Goal: Task Accomplishment & Management: Manage account settings

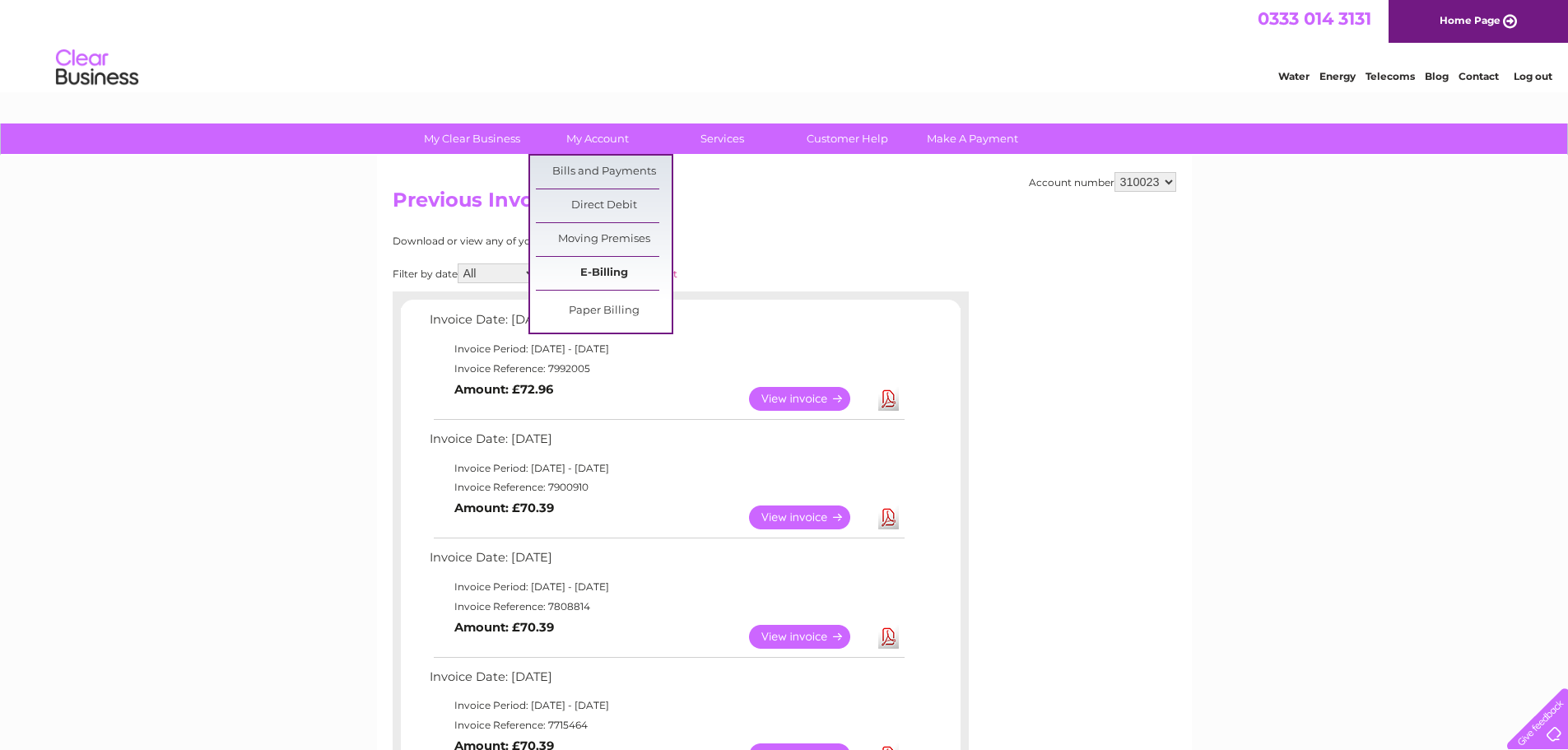
click at [617, 272] on link "E-Billing" at bounding box center [604, 273] width 136 height 33
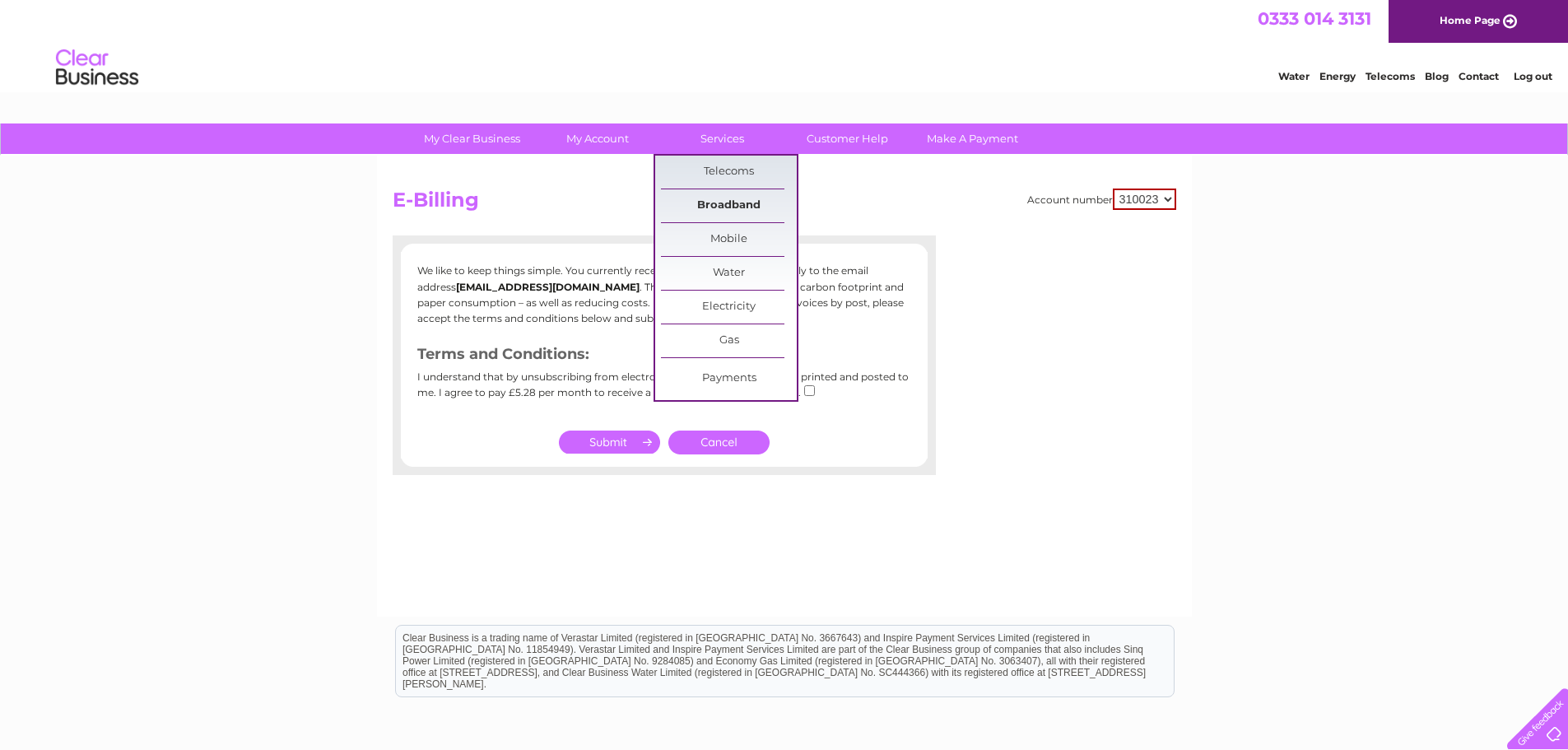
click at [738, 199] on link "Broadband" at bounding box center [729, 206] width 136 height 33
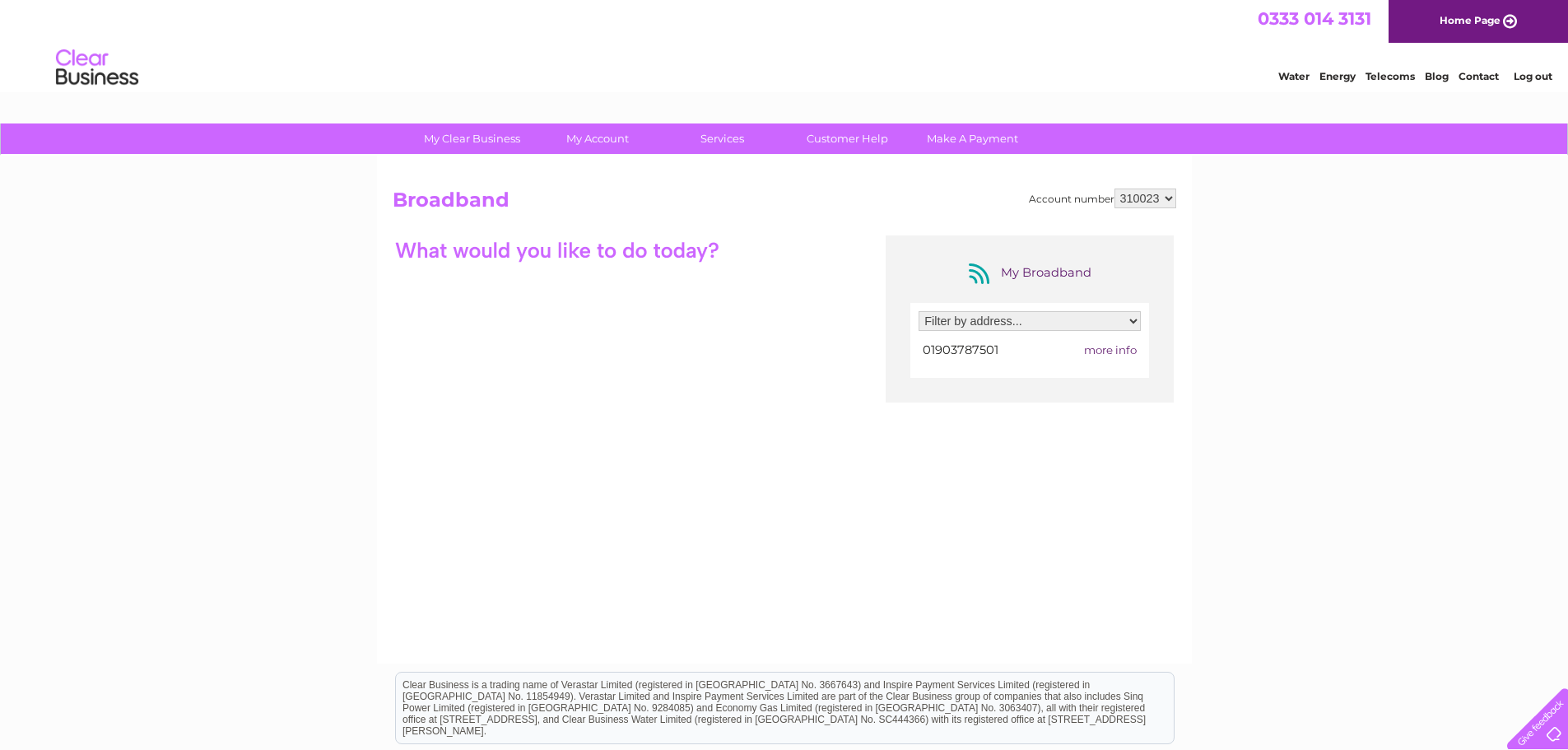
click at [1114, 351] on span "more info" at bounding box center [1111, 350] width 53 height 13
click at [1100, 349] on span "more info" at bounding box center [1111, 350] width 53 height 13
click at [1116, 347] on span "more info" at bounding box center [1111, 350] width 53 height 13
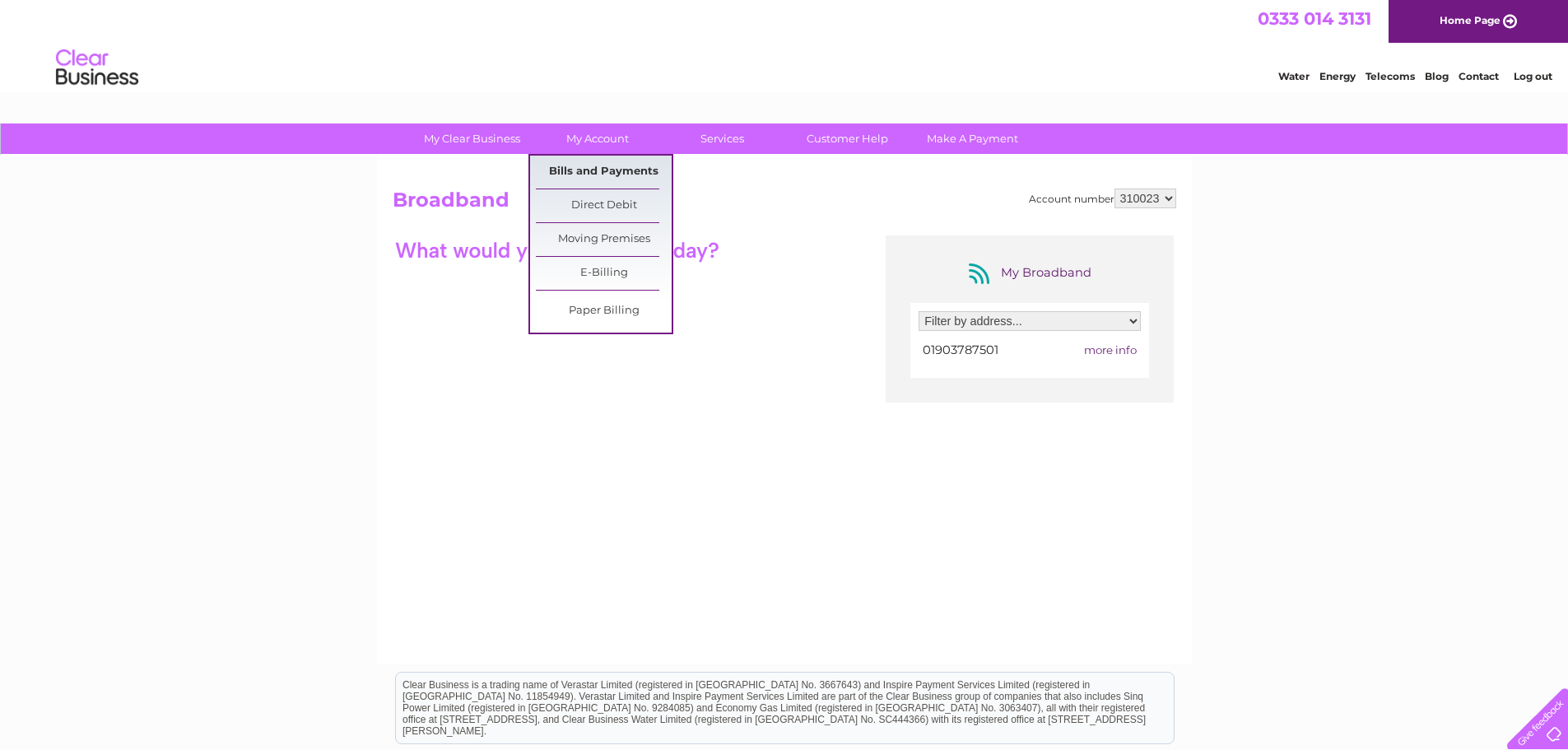
click at [598, 177] on link "Bills and Payments" at bounding box center [604, 172] width 136 height 33
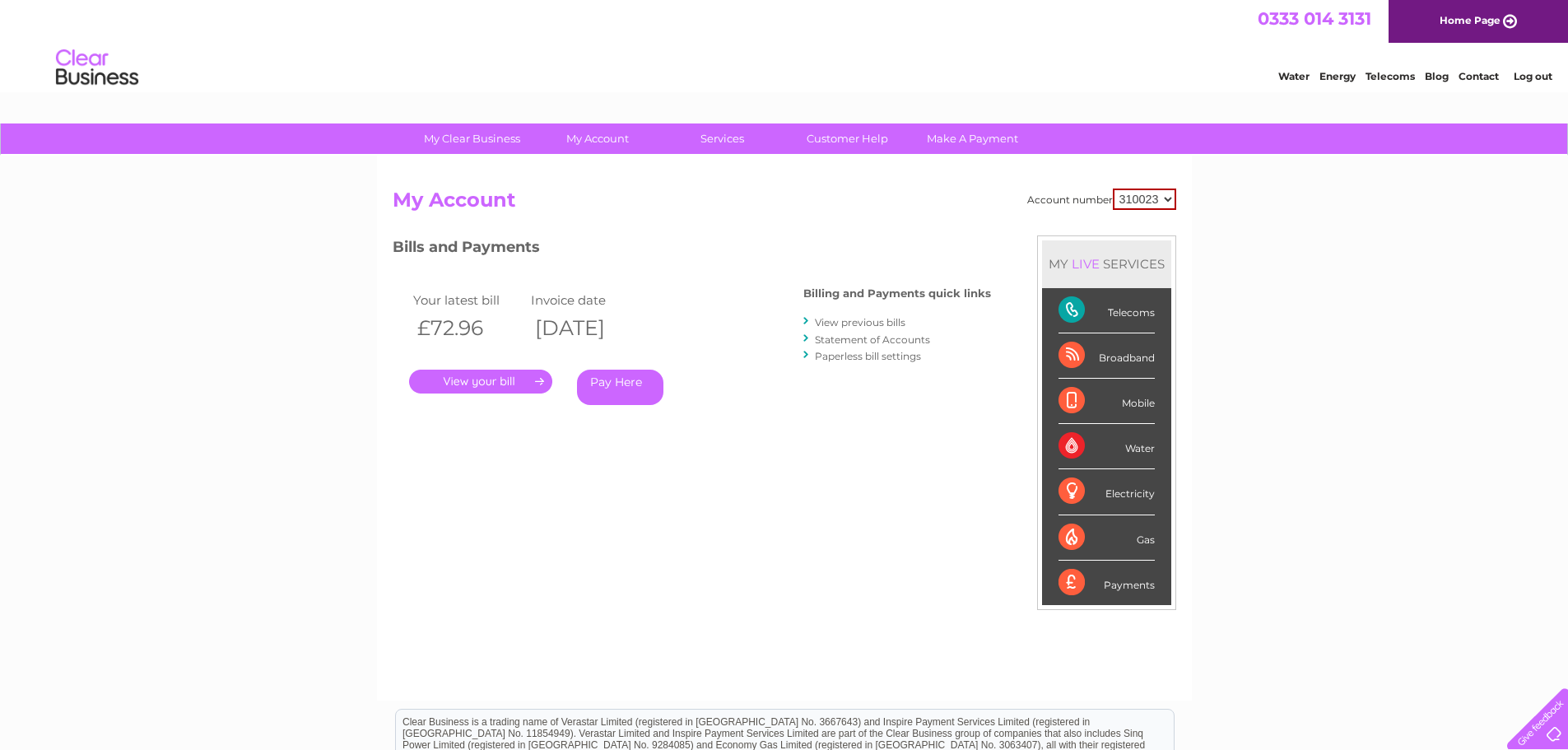
click at [473, 375] on link "." at bounding box center [481, 381] width 144 height 23
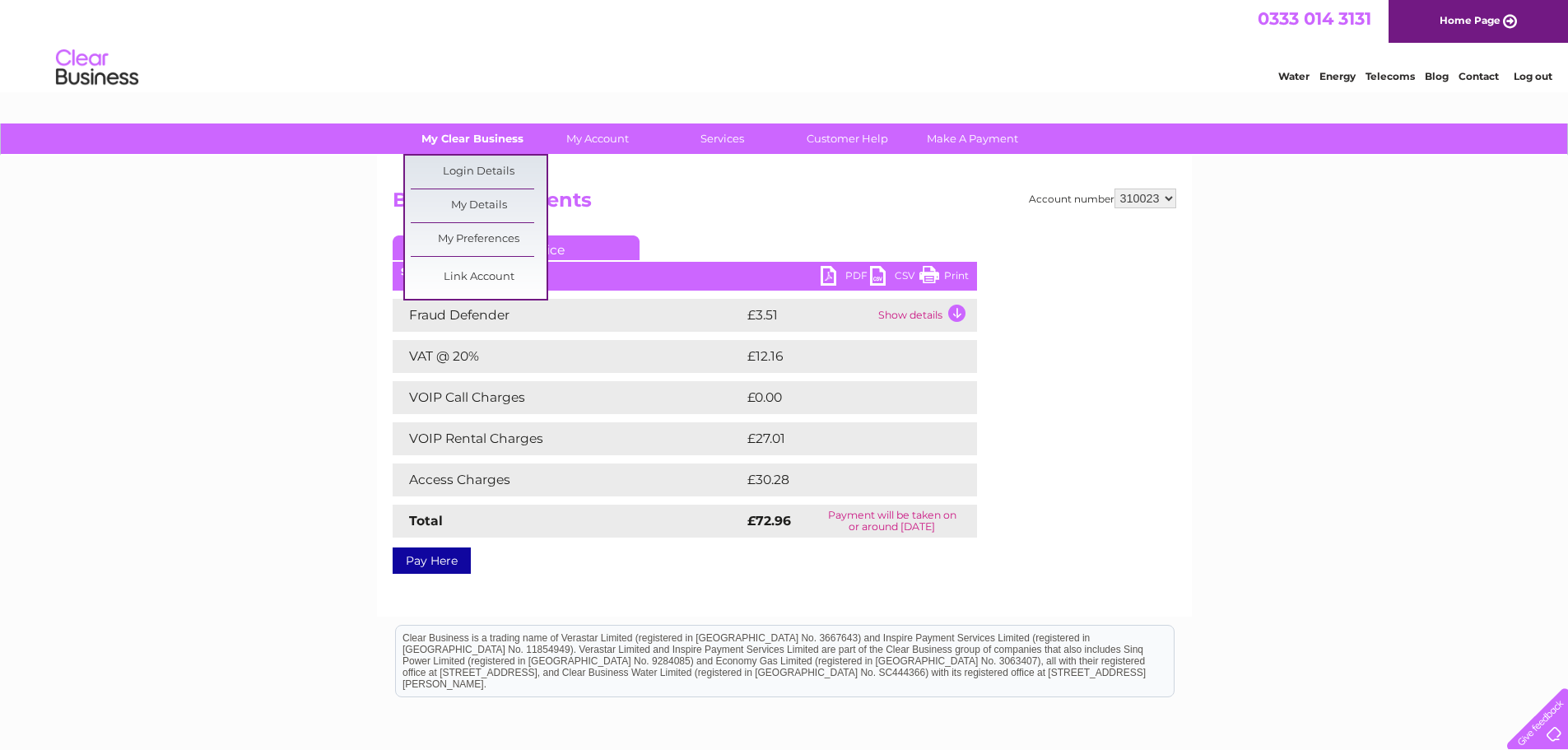
click at [452, 136] on link "My Clear Business" at bounding box center [472, 139] width 136 height 30
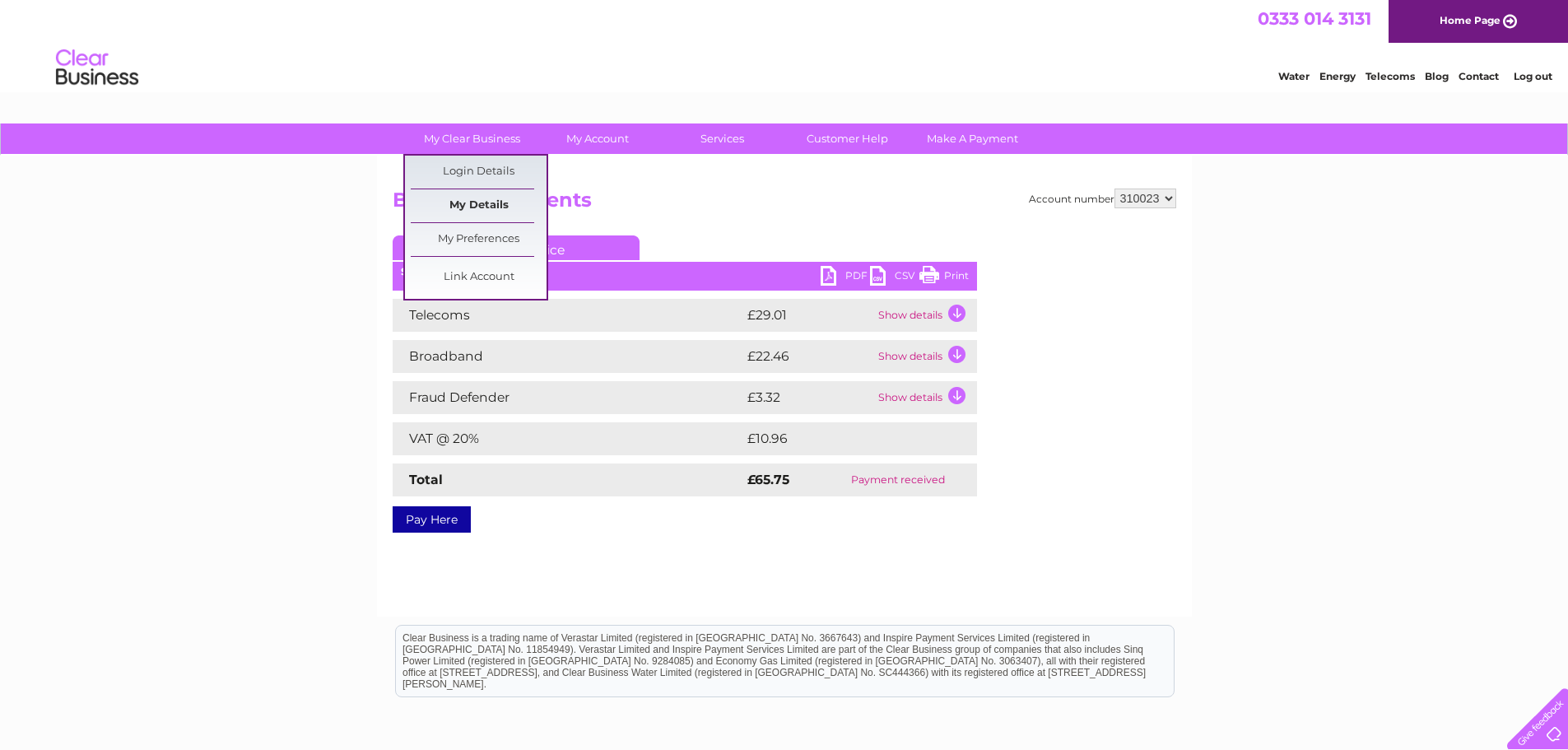
click at [482, 209] on link "My Details" at bounding box center [479, 206] width 136 height 33
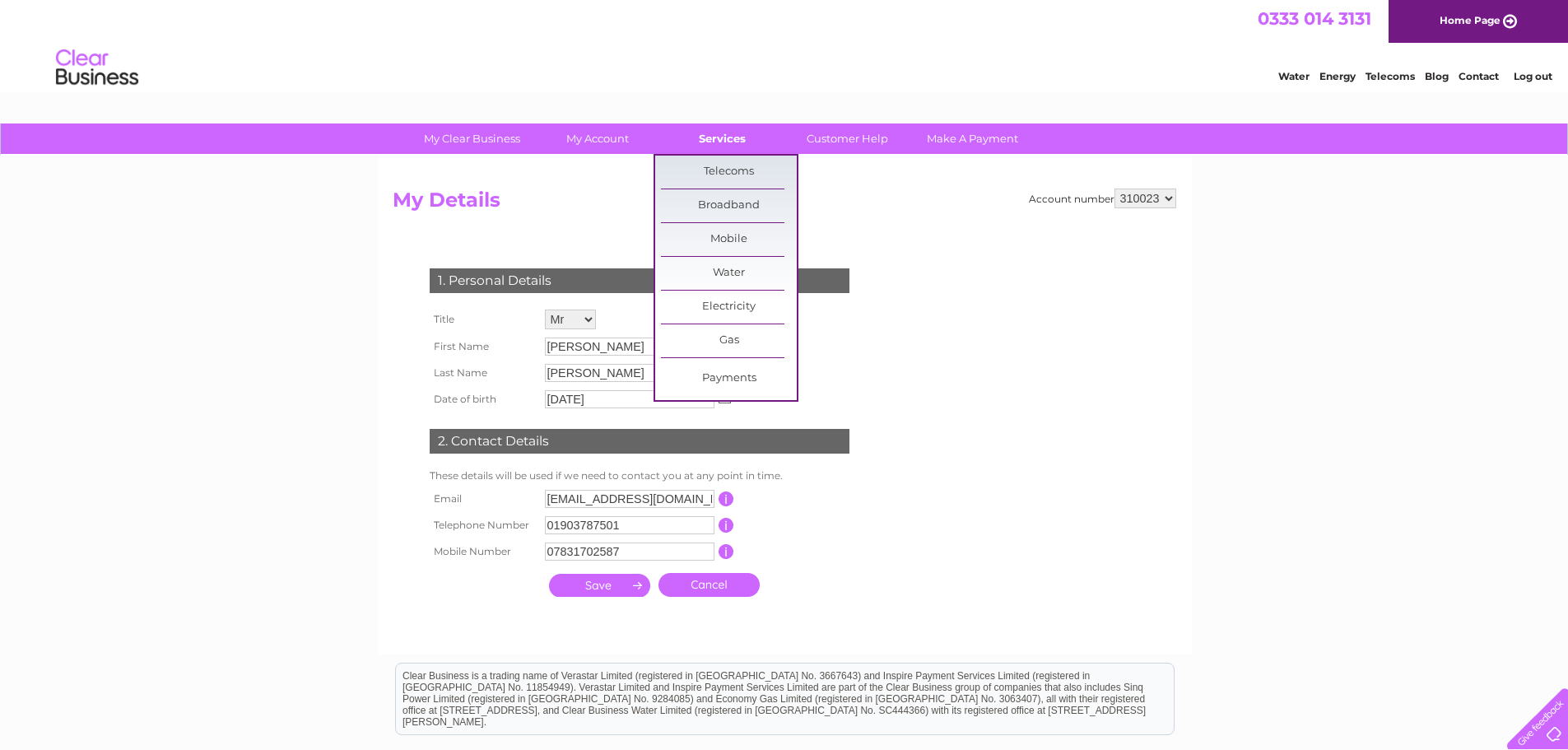
click at [726, 147] on link "Services" at bounding box center [722, 139] width 136 height 30
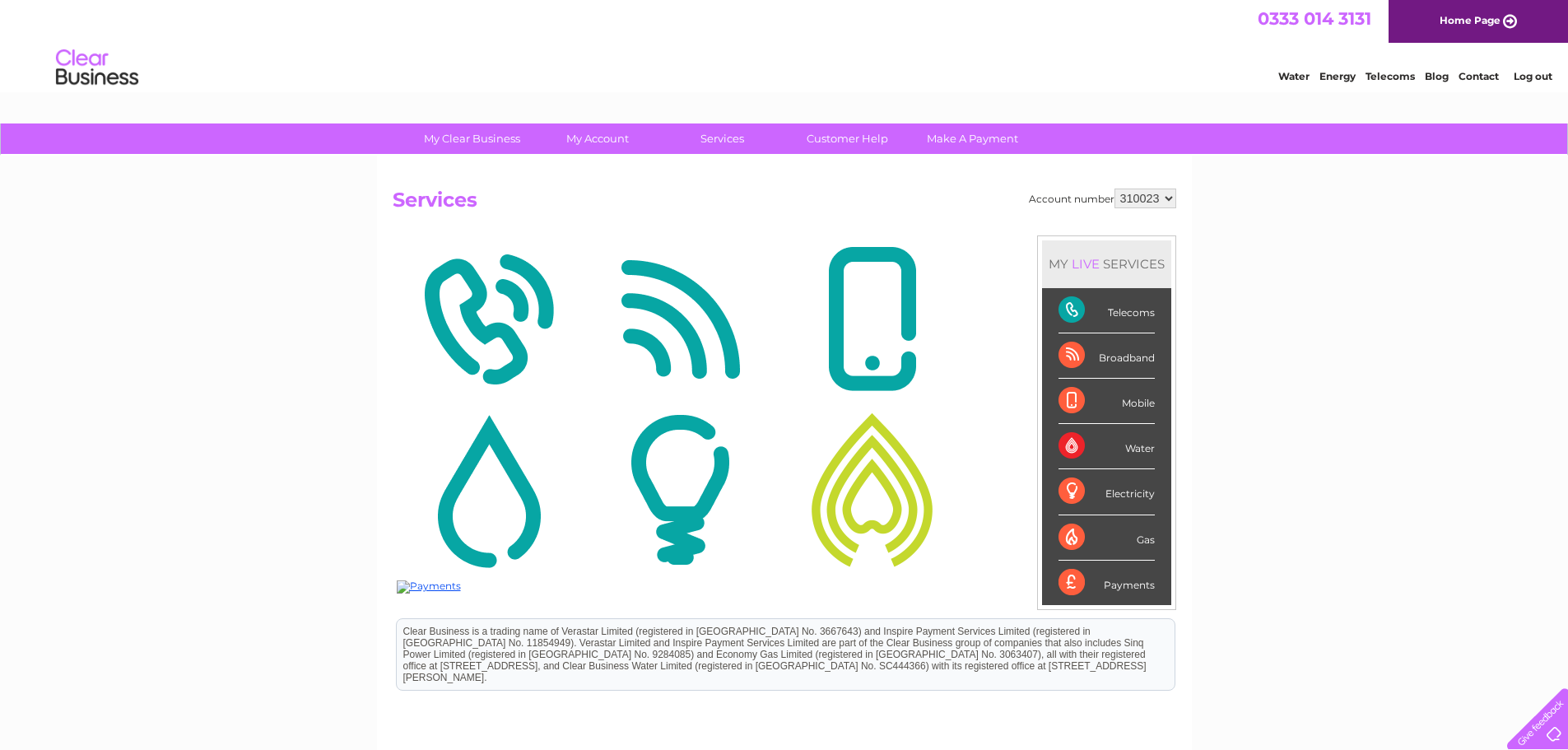
click at [1113, 361] on div "Broadband" at bounding box center [1107, 356] width 97 height 45
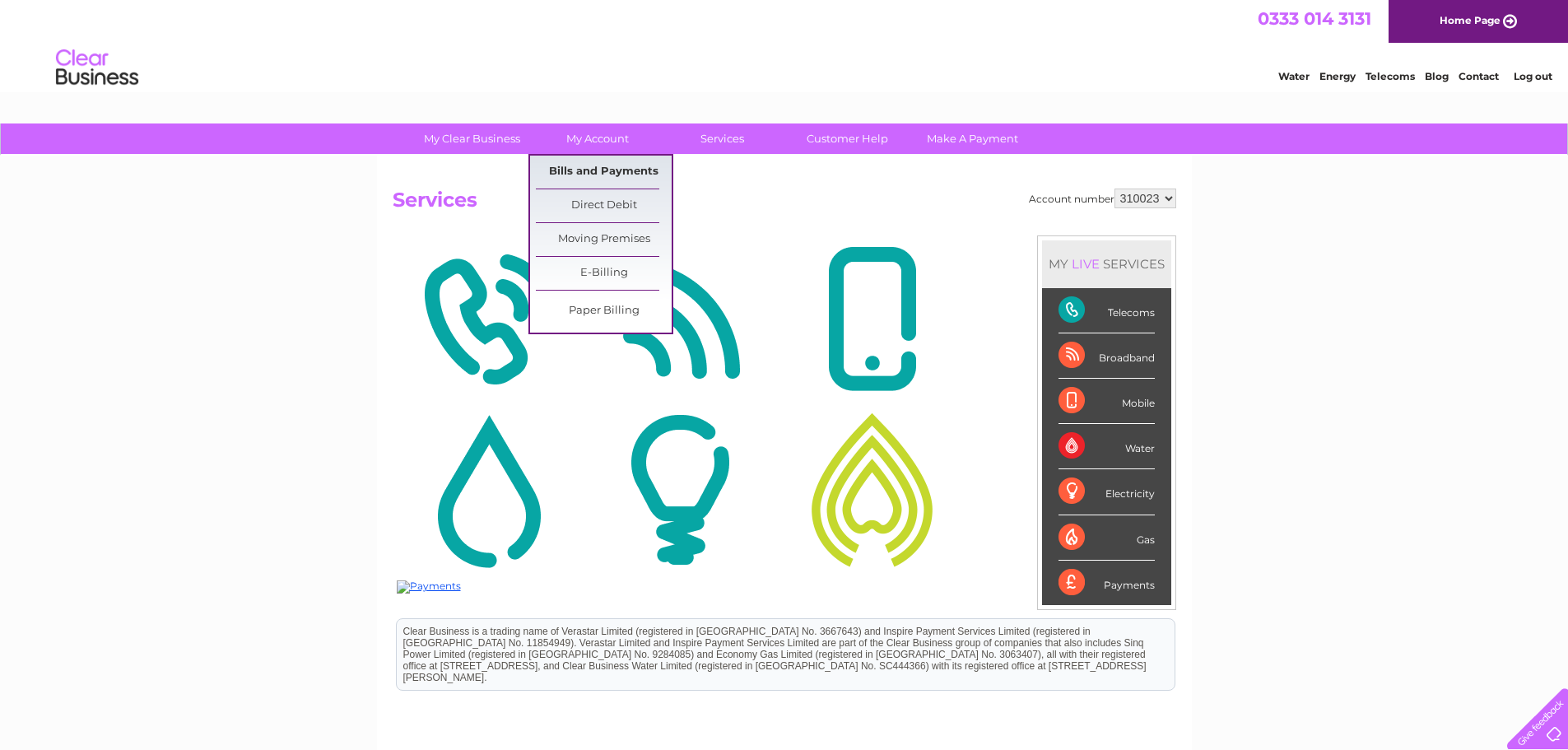
click at [596, 177] on link "Bills and Payments" at bounding box center [604, 172] width 136 height 33
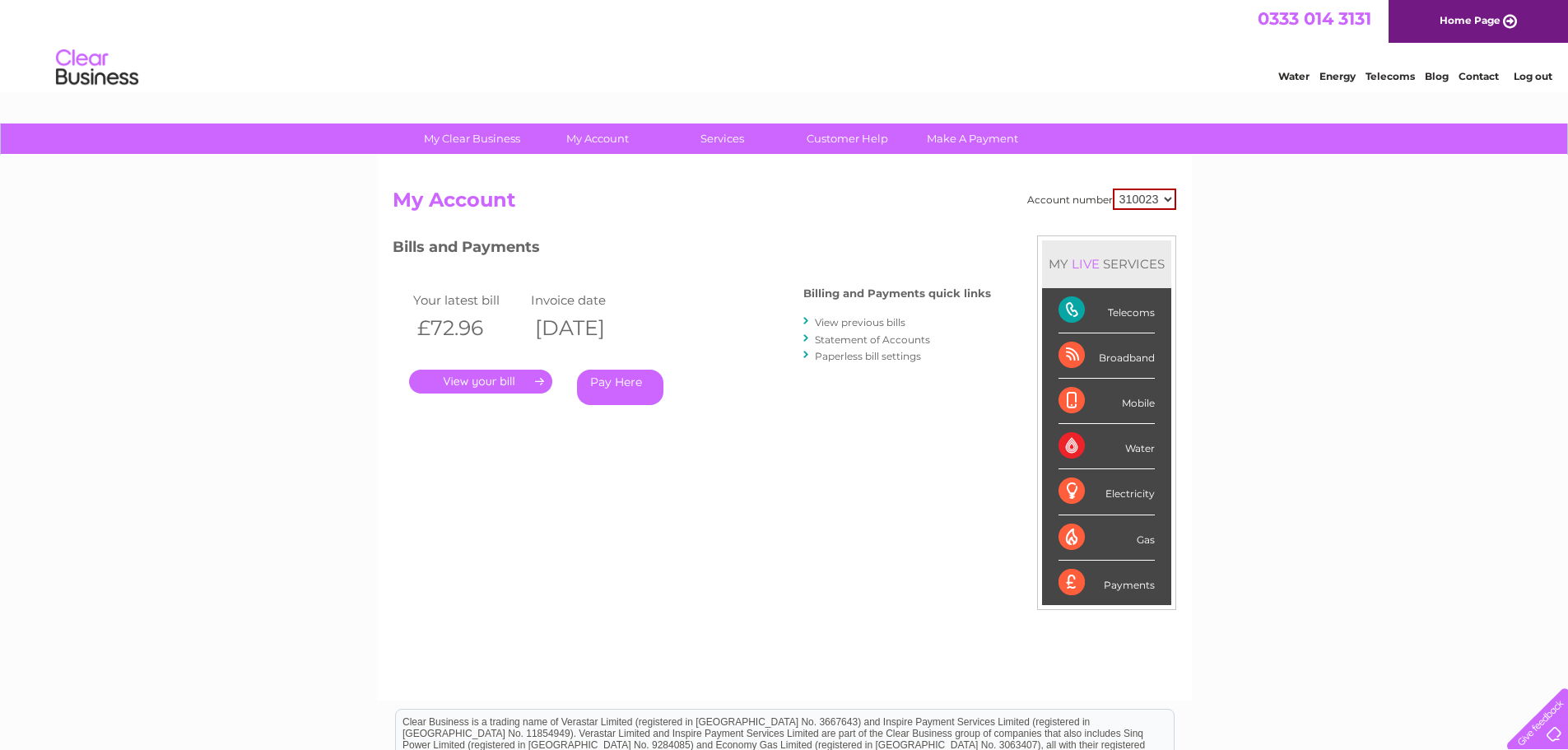
click at [1474, 73] on link "Contact" at bounding box center [1479, 76] width 40 height 12
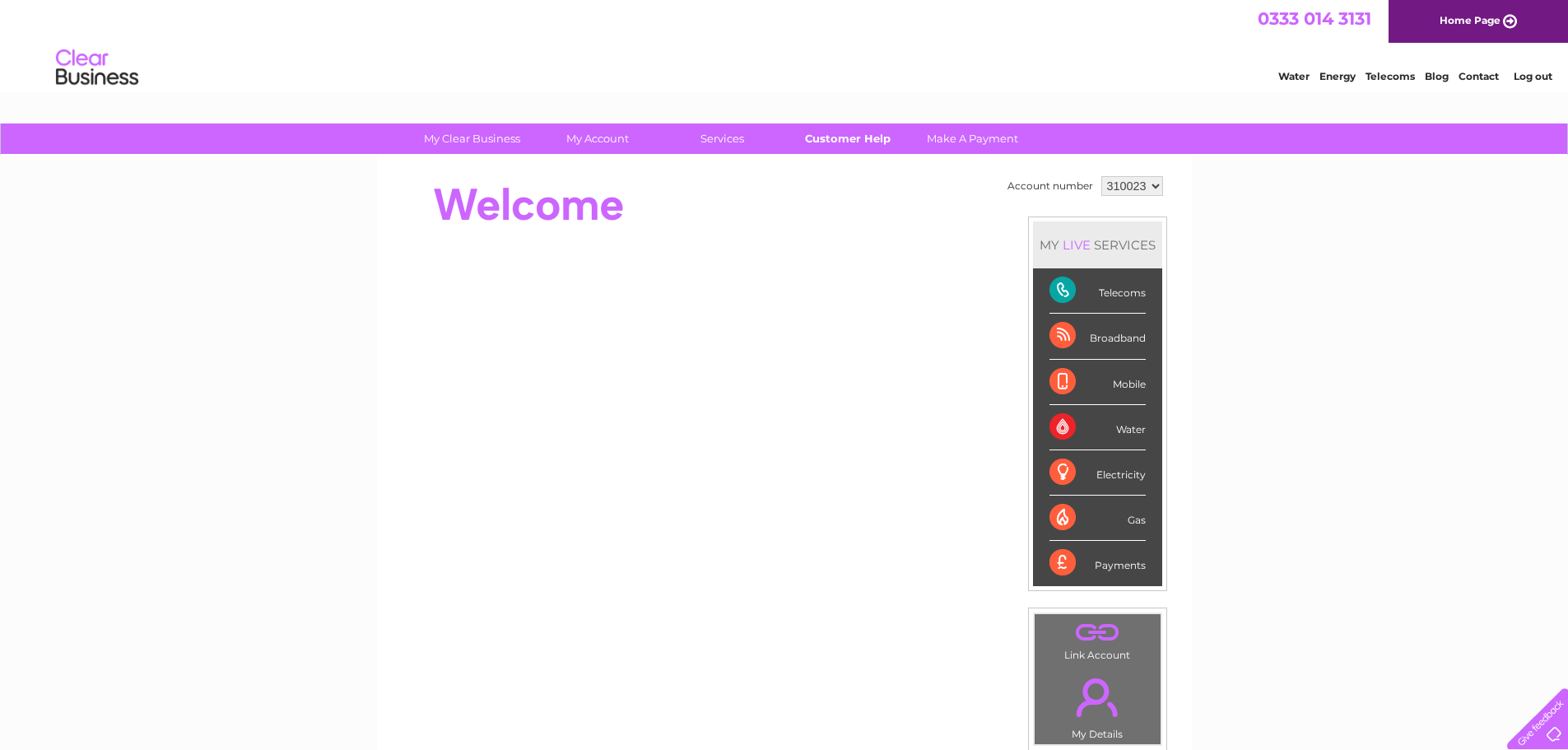
click at [854, 140] on link "Customer Help" at bounding box center [847, 139] width 136 height 30
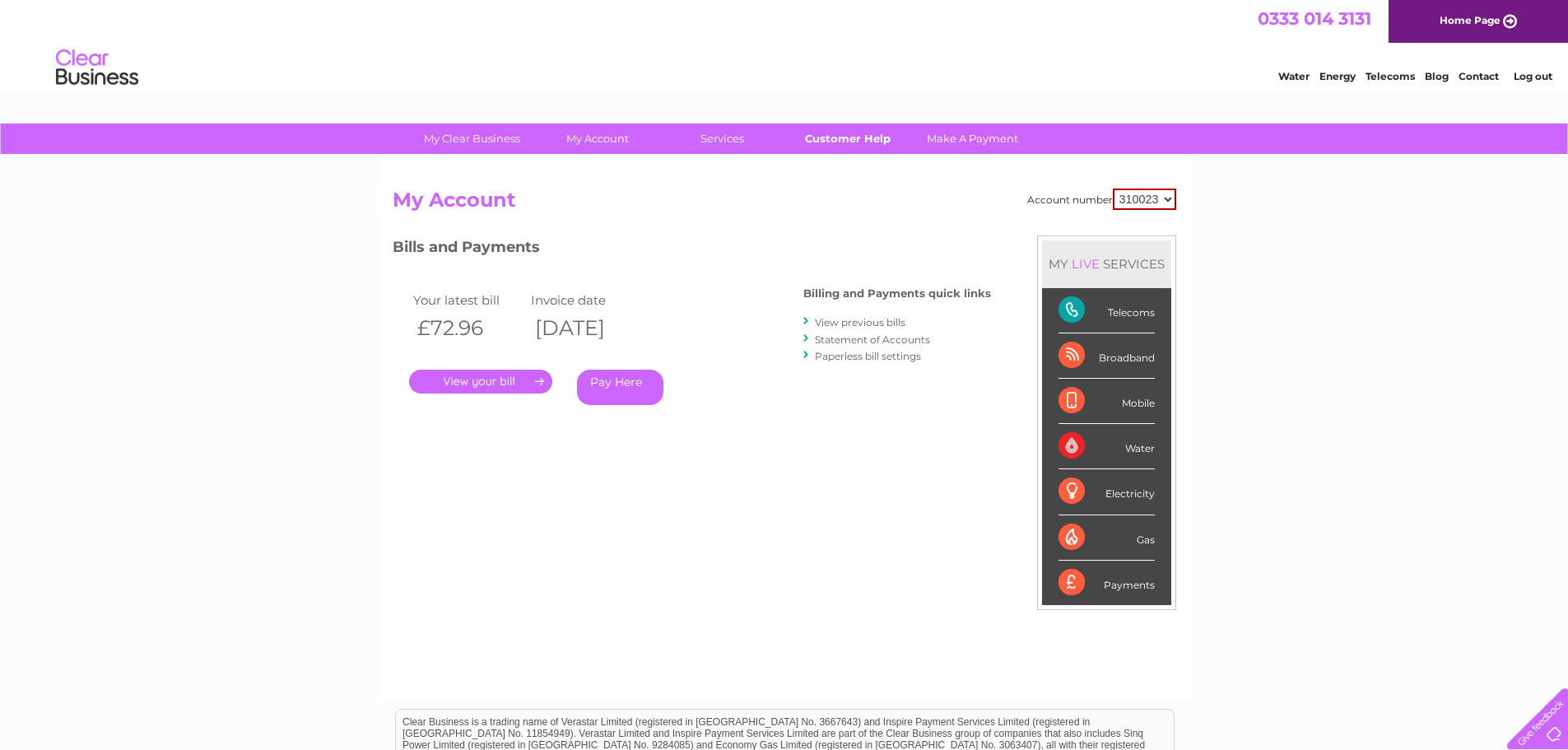
click at [853, 141] on link "Customer Help" at bounding box center [847, 139] width 136 height 30
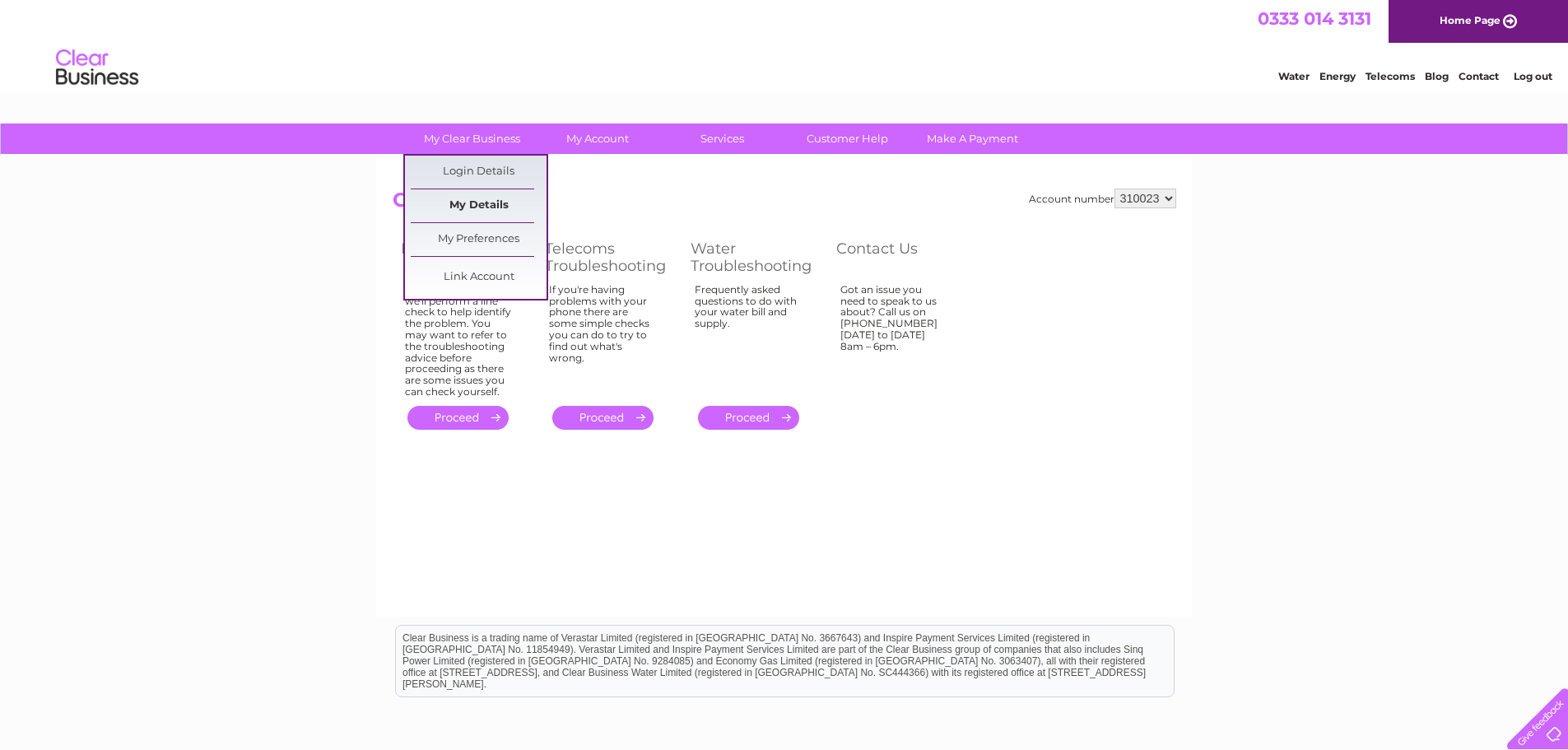
click at [484, 202] on link "My Details" at bounding box center [479, 206] width 136 height 33
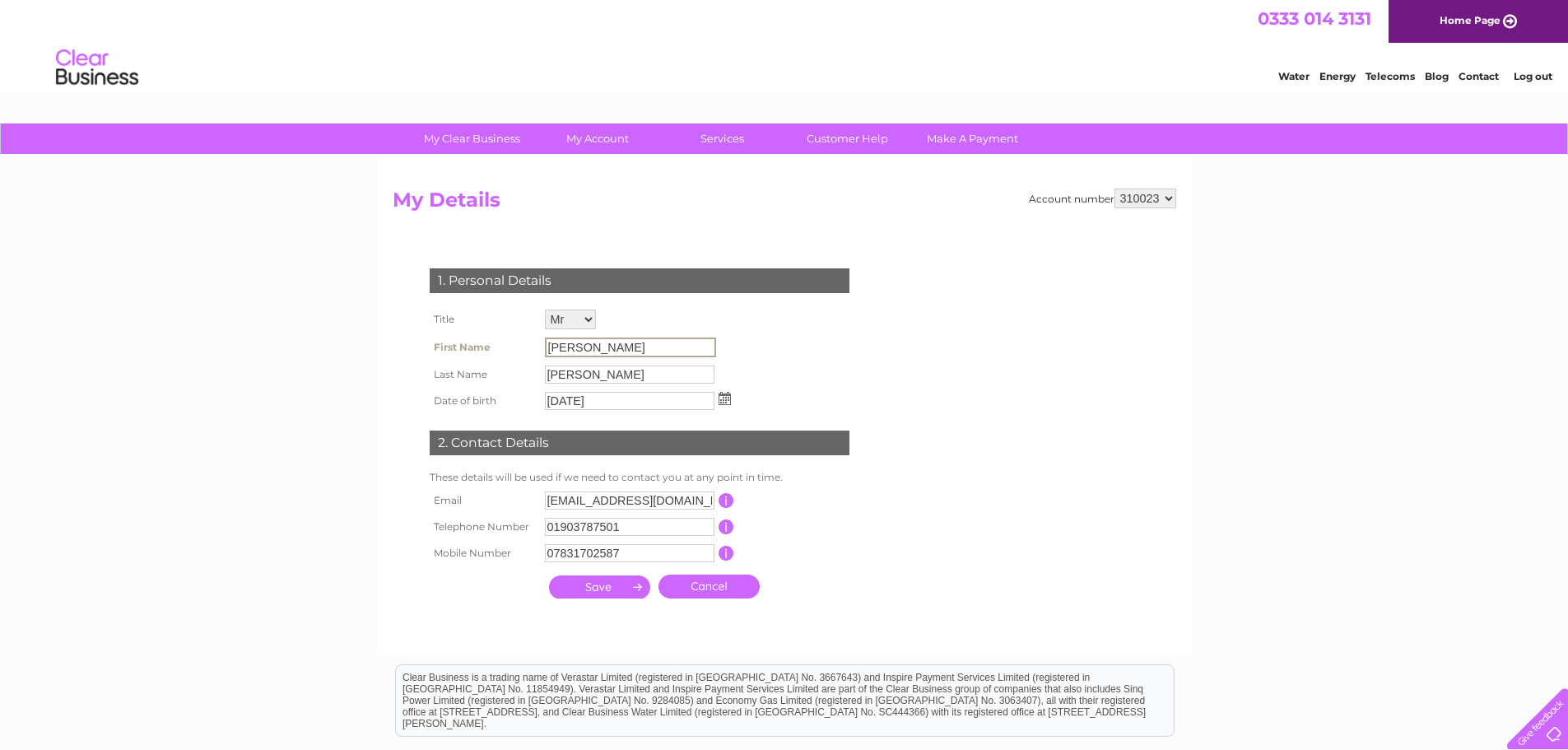
click at [582, 345] on input "[PERSON_NAME]" at bounding box center [630, 347] width 171 height 20
click at [582, 344] on input "[PERSON_NAME]" at bounding box center [630, 347] width 171 height 20
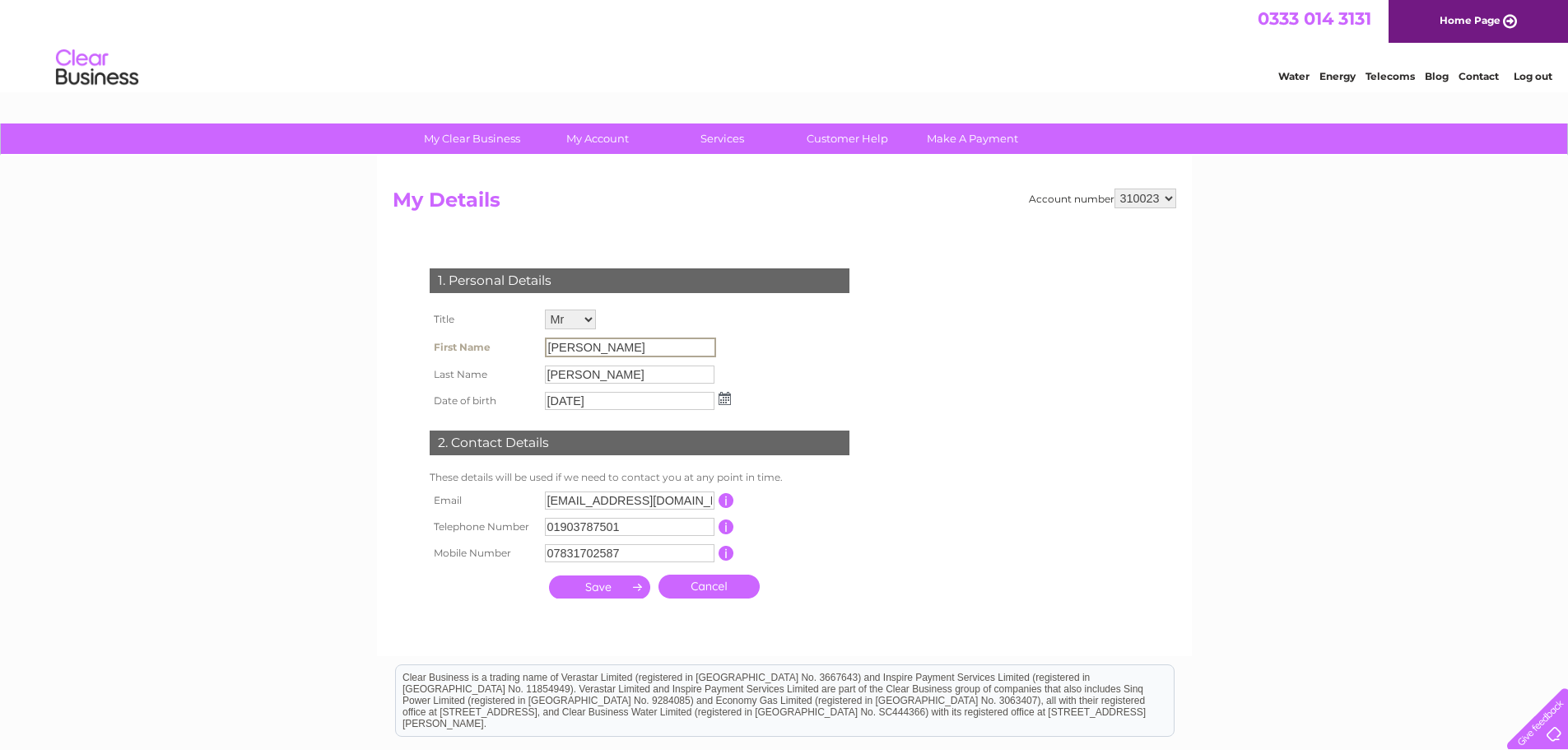
click at [582, 344] on input "[PERSON_NAME]" at bounding box center [630, 347] width 171 height 20
click at [572, 341] on input "[PERSON_NAME]" at bounding box center [630, 347] width 171 height 20
click at [573, 341] on input "[PERSON_NAME]" at bounding box center [630, 347] width 171 height 20
click at [825, 365] on div "1. Personal Details Title Mr Mrs Ms Miss Dr Rev Prof Other First Name [PERSON_N…" at bounding box center [642, 428] width 500 height 353
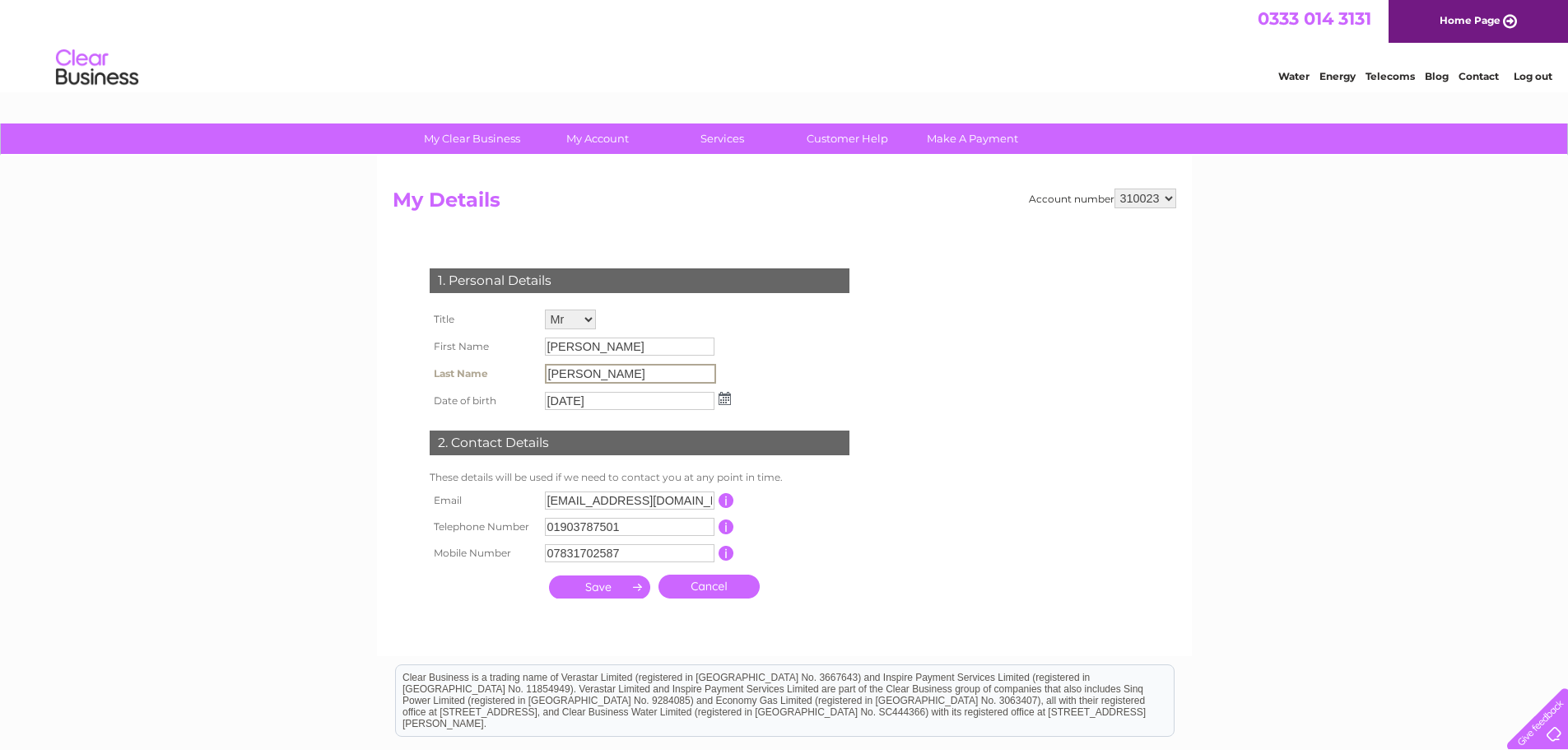
click at [590, 377] on input "[PERSON_NAME]" at bounding box center [630, 374] width 171 height 20
click at [590, 316] on select "Mr Mrs Ms Miss Dr Rev Prof Other" at bounding box center [571, 320] width 53 height 22
click at [545, 310] on select "Mr Mrs Ms Miss Dr Rev Prof Other" at bounding box center [571, 320] width 53 height 22
click at [578, 355] on input "[PERSON_NAME]" at bounding box center [630, 347] width 171 height 20
drag, startPoint x: 846, startPoint y: 550, endPoint x: 824, endPoint y: 544, distance: 22.8
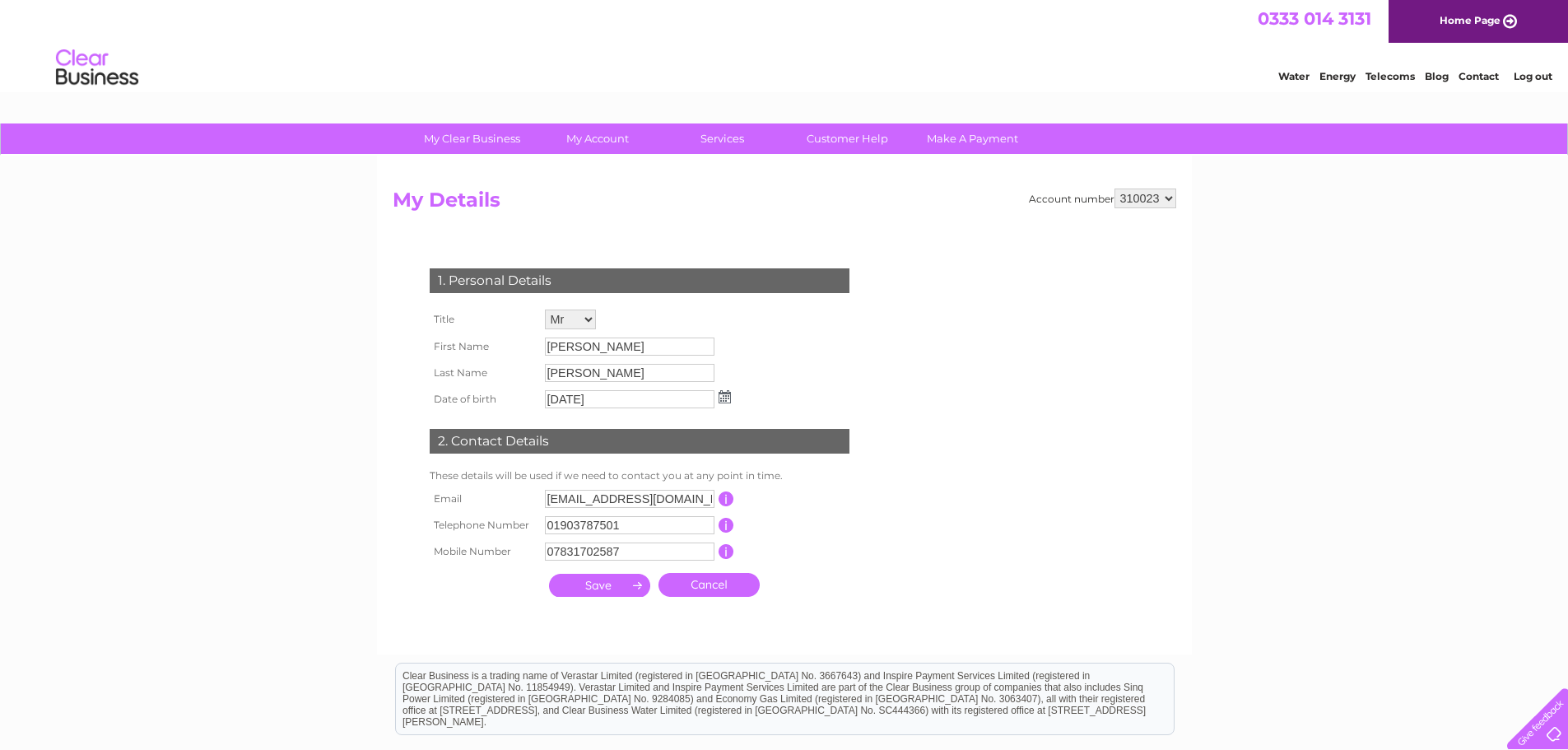
click at [841, 547] on td "This should be a valid mobile number starting with 07 and be at least 10 charac…" at bounding box center [800, 551] width 131 height 26
click at [592, 374] on input "[PERSON_NAME]" at bounding box center [630, 374] width 171 height 20
click at [778, 391] on div "1. Personal Details Title Mr Mrs Ms Miss Dr Rev Prof Other First Name [PERSON_N…" at bounding box center [642, 428] width 500 height 353
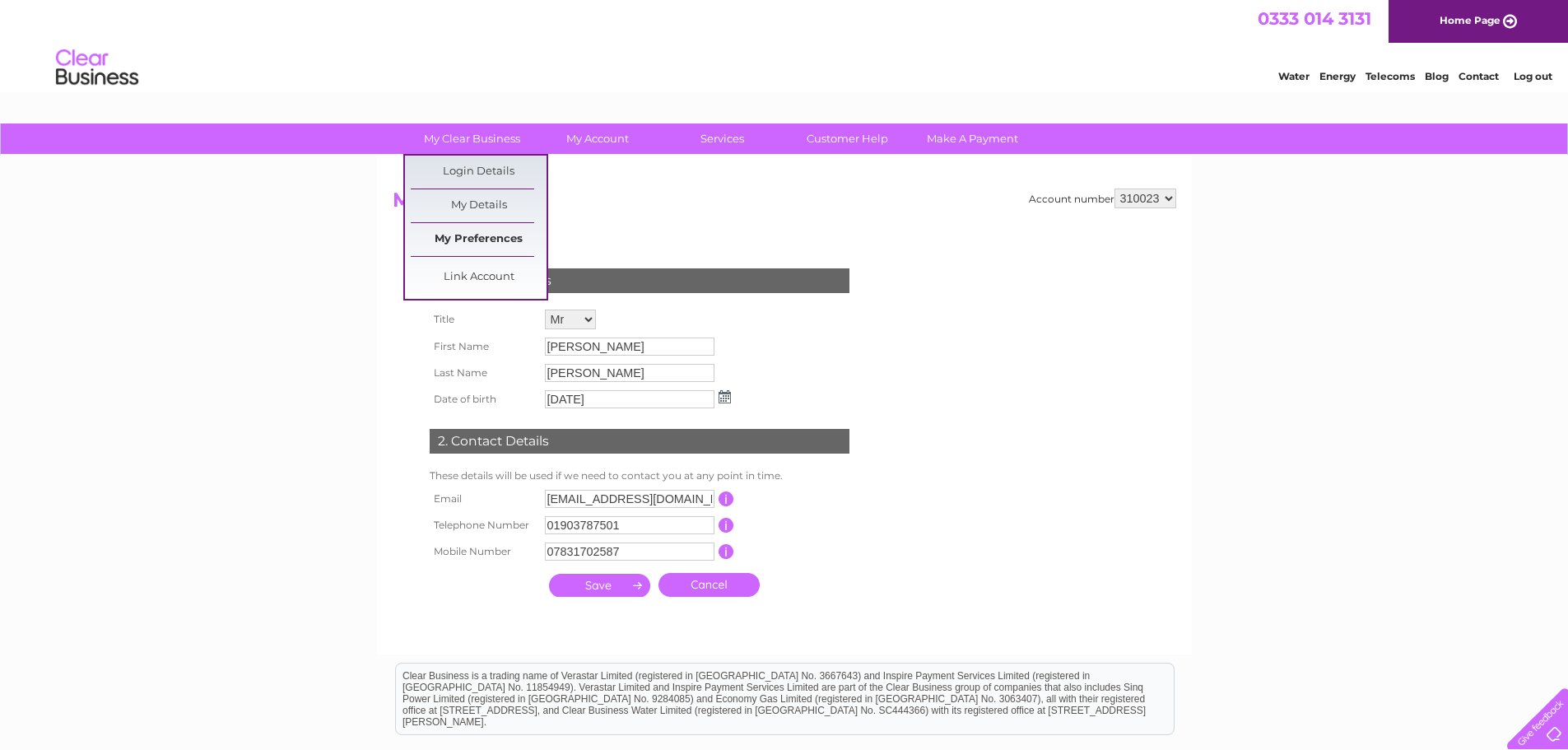
click at [505, 241] on link "My Preferences" at bounding box center [479, 239] width 136 height 33
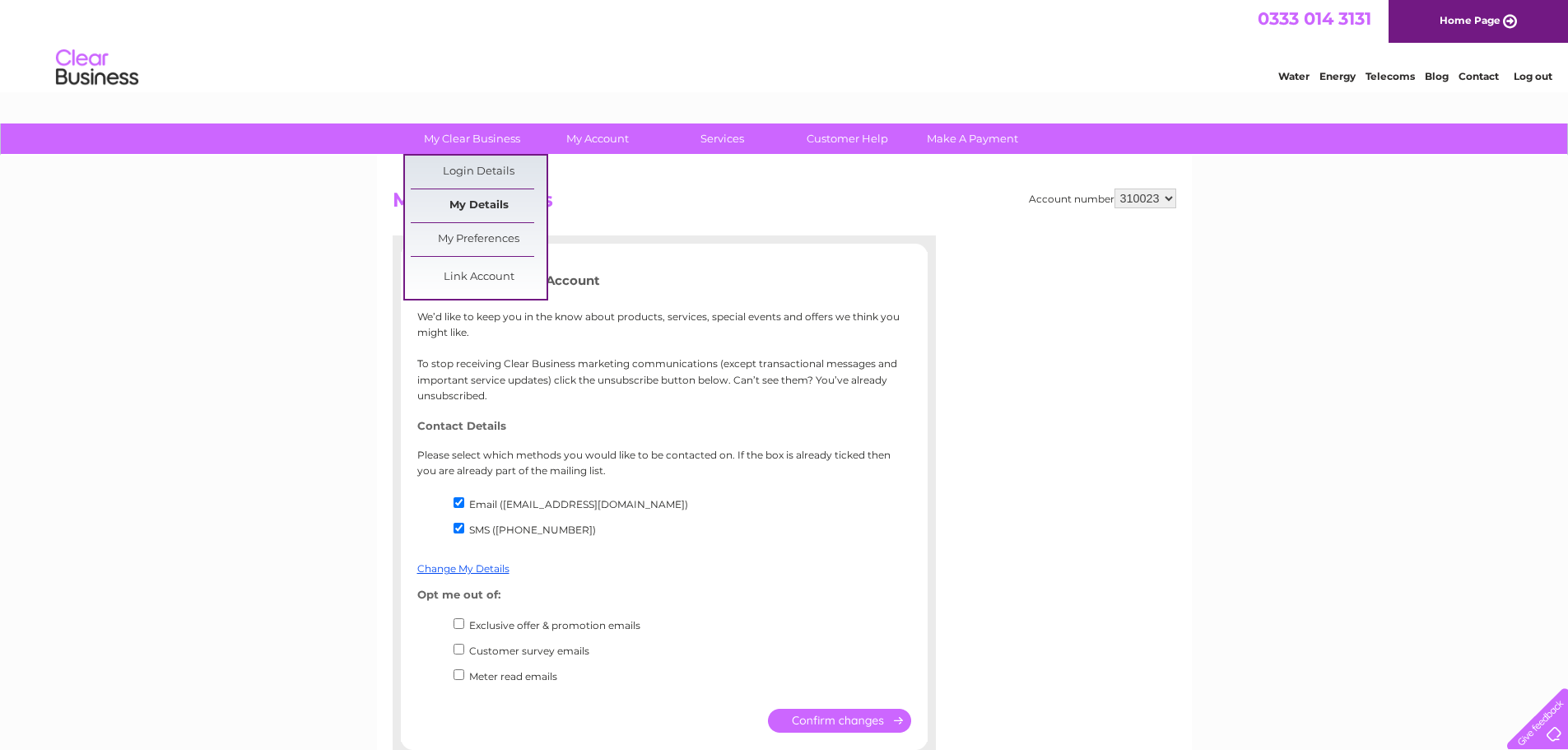
click at [502, 205] on link "My Details" at bounding box center [479, 206] width 136 height 33
